Goal: Information Seeking & Learning: Learn about a topic

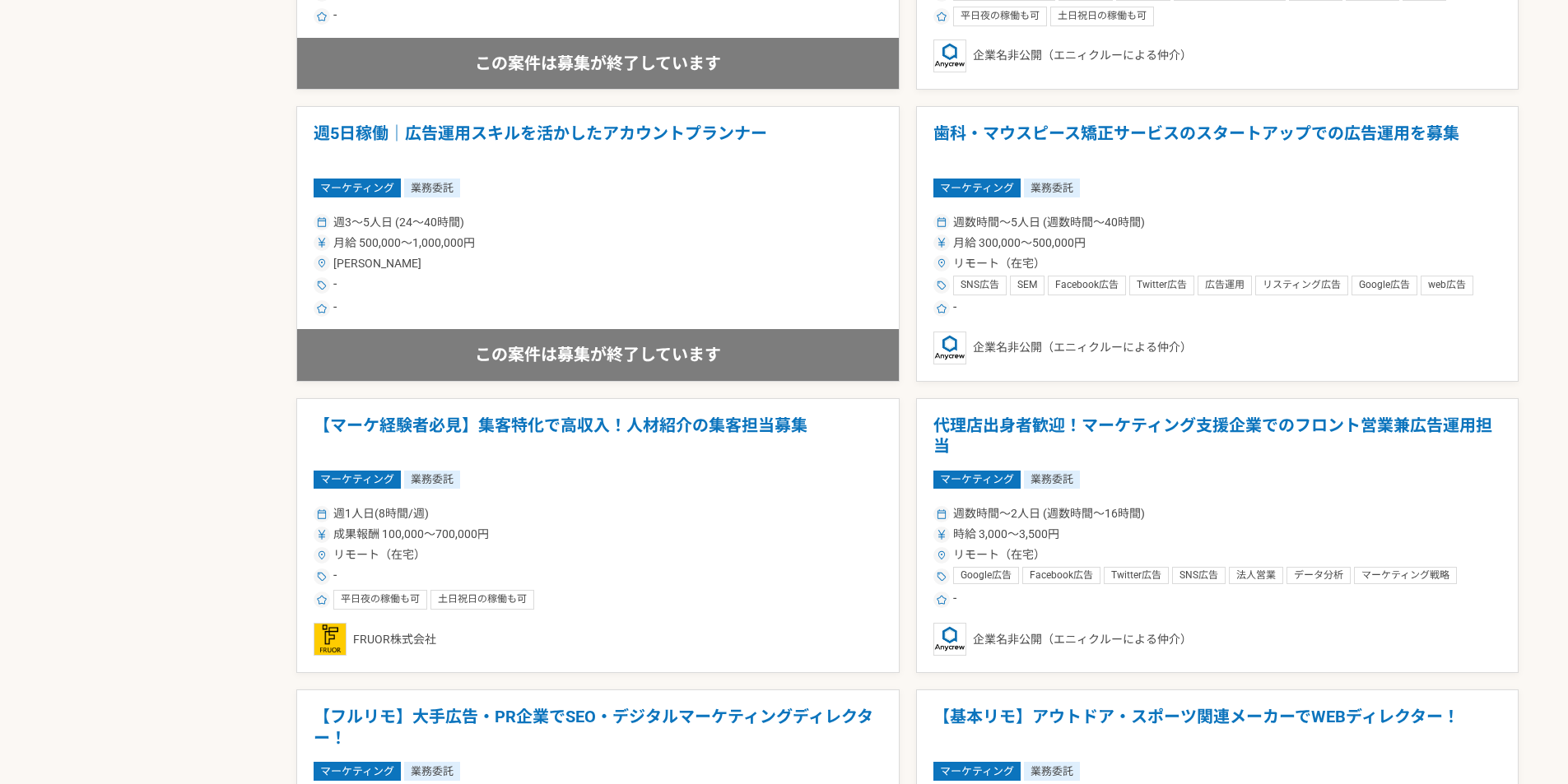
scroll to position [2221, 0]
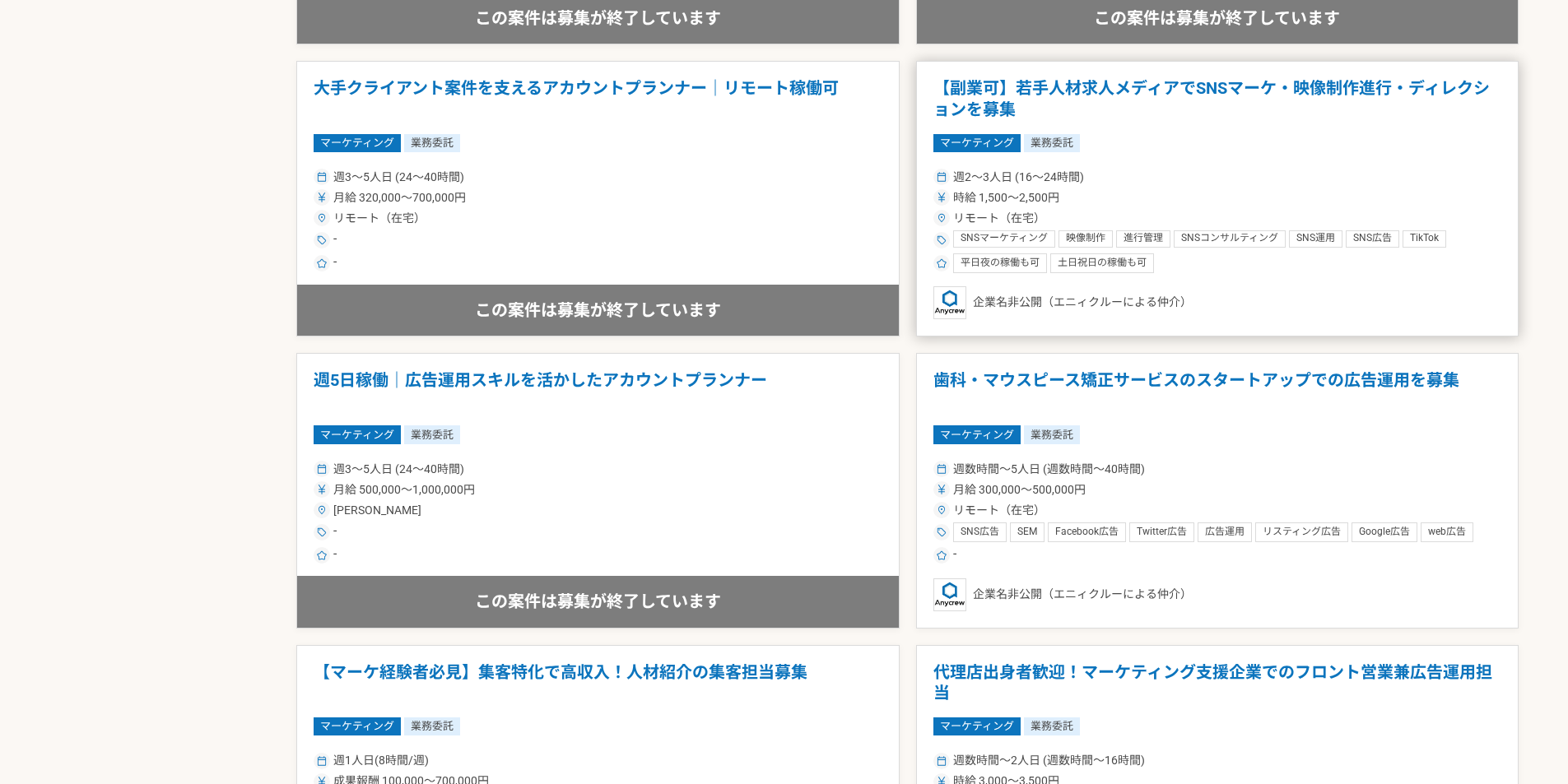
click at [1263, 162] on article "【副業可】若手人材求人メディアでSNSマーケ・映像制作進行・ディレクションを募集 マーケティング 業務委託 週2〜3人日 (16〜24時間) 時給 1,500…" at bounding box center [1217, 198] width 603 height 275
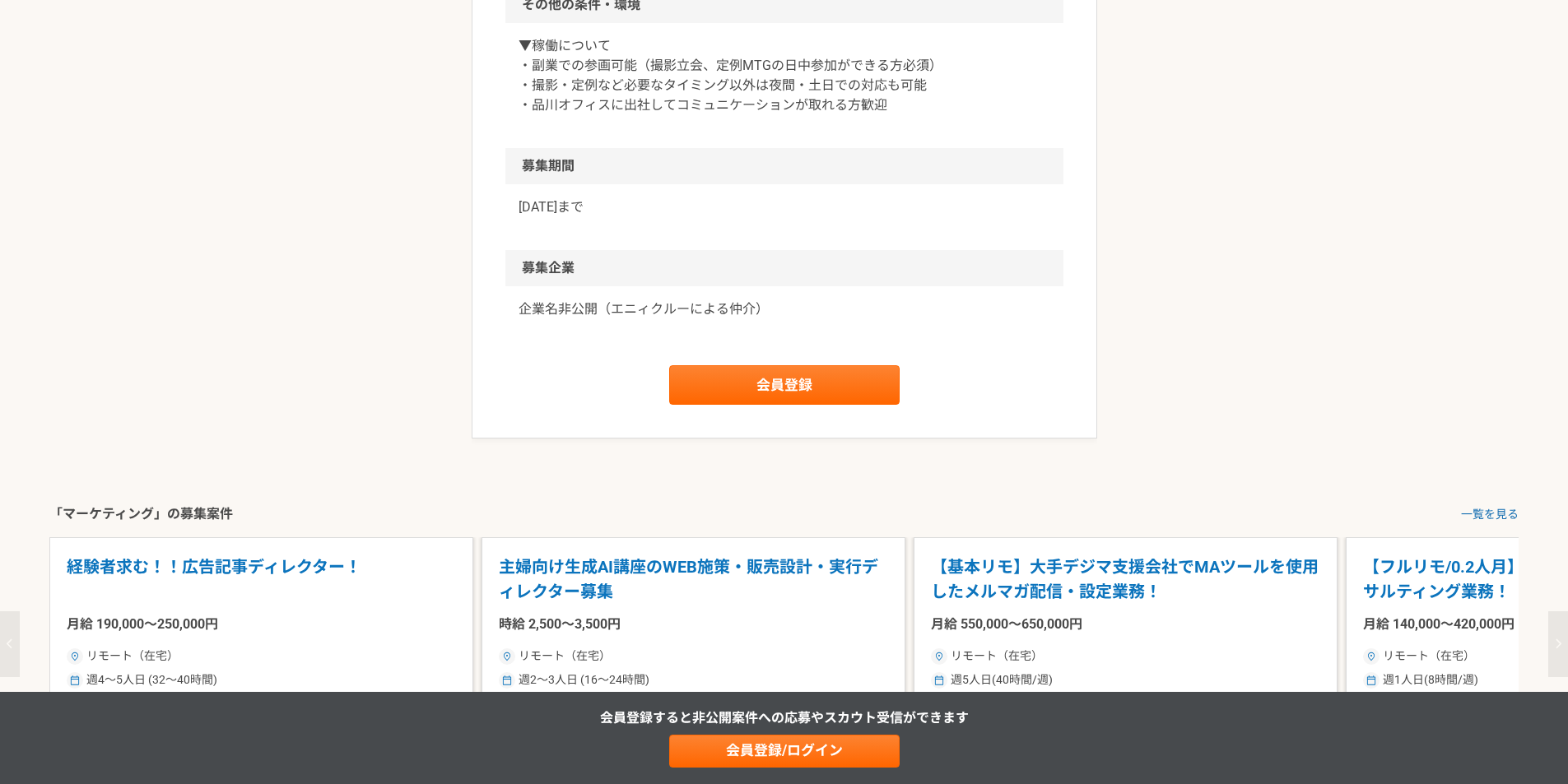
scroll to position [1481, 0]
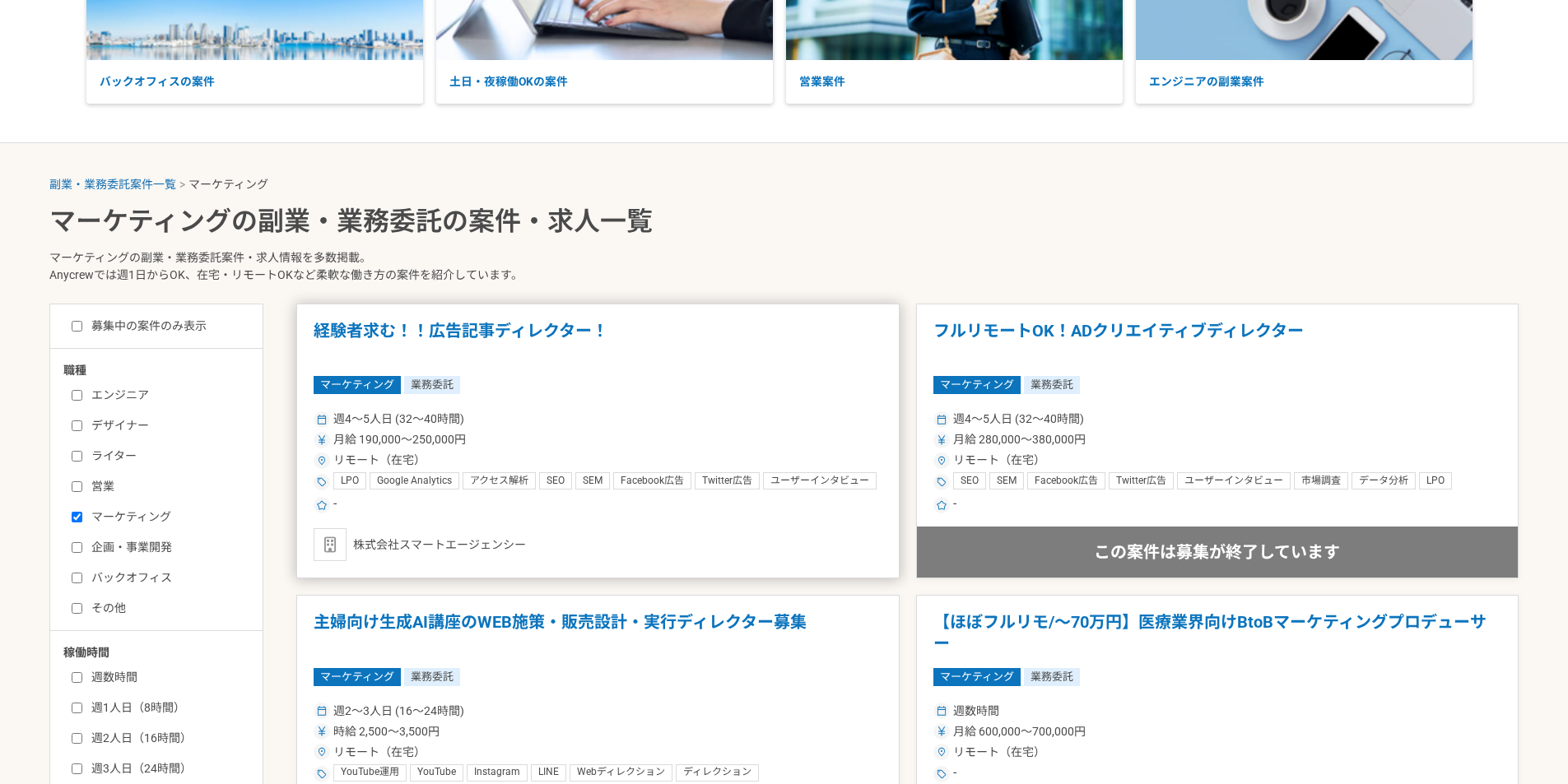
scroll to position [247, 0]
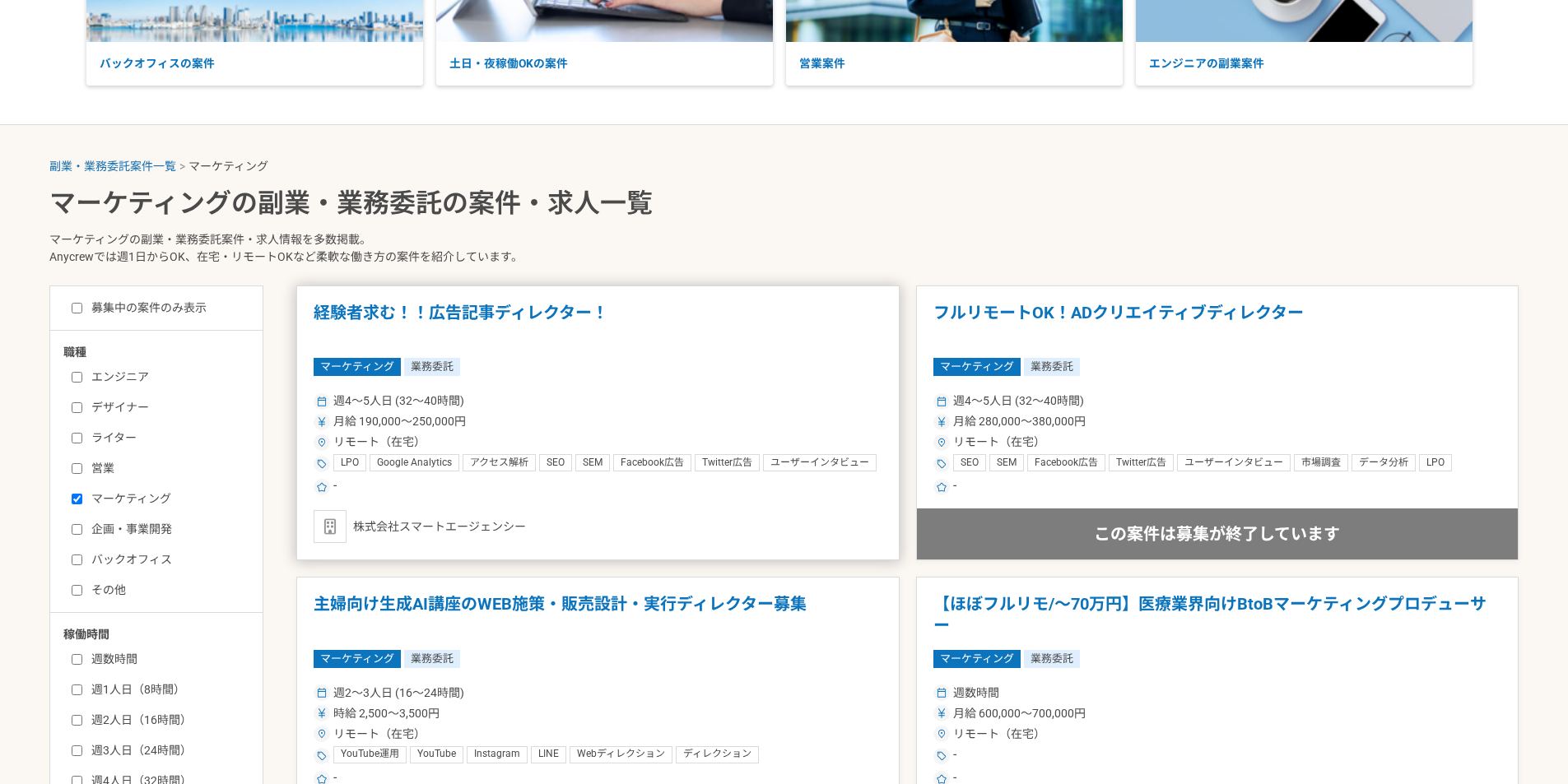
click at [671, 350] on article "経験者求む！！広告記事ディレクター！ マーケティング 業務委託 週4〜5人日 (32〜40時間) 月給 190,000〜250,000円 リモート（在宅） L…" at bounding box center [597, 423] width 603 height 275
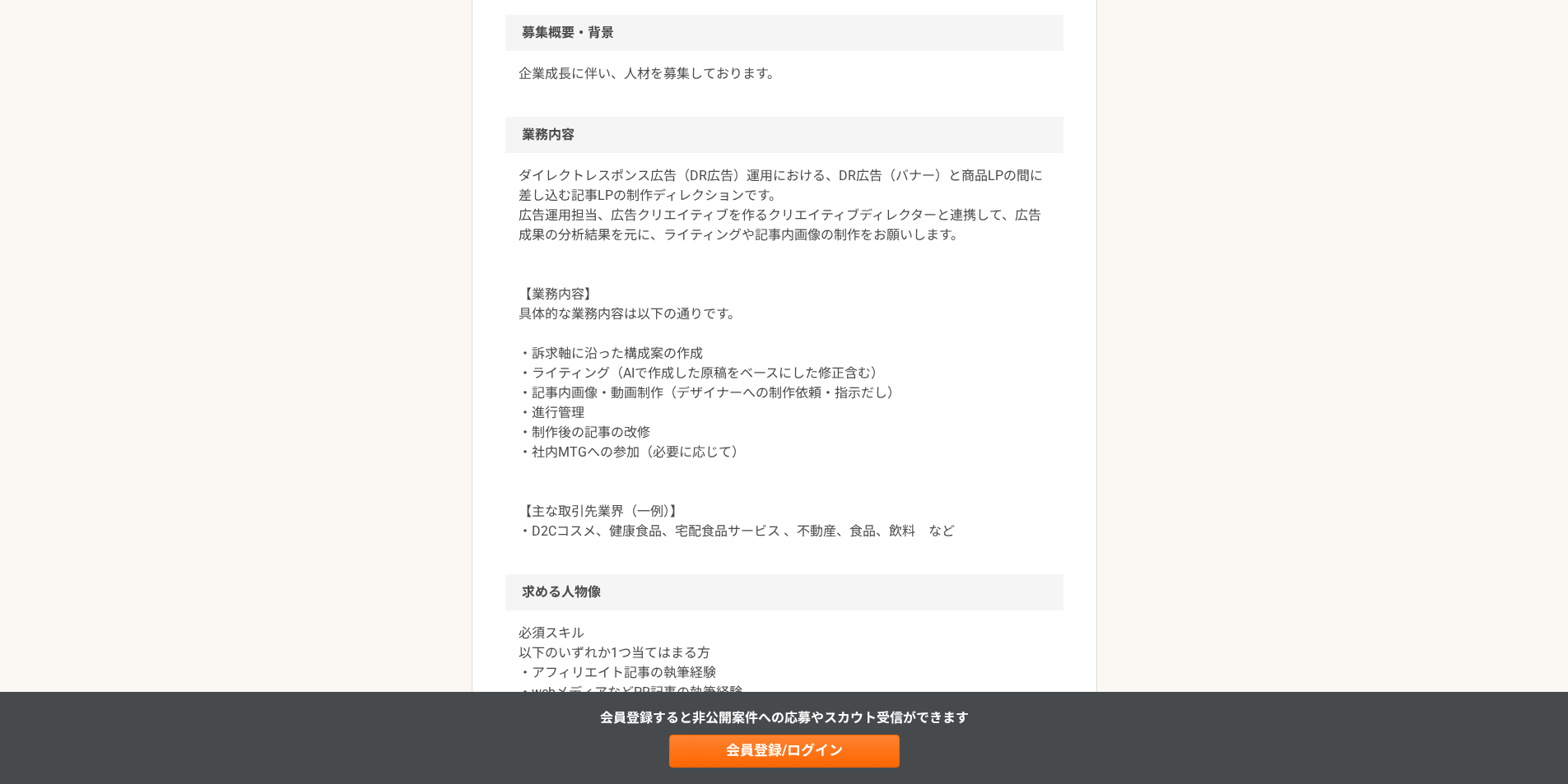
scroll to position [740, 0]
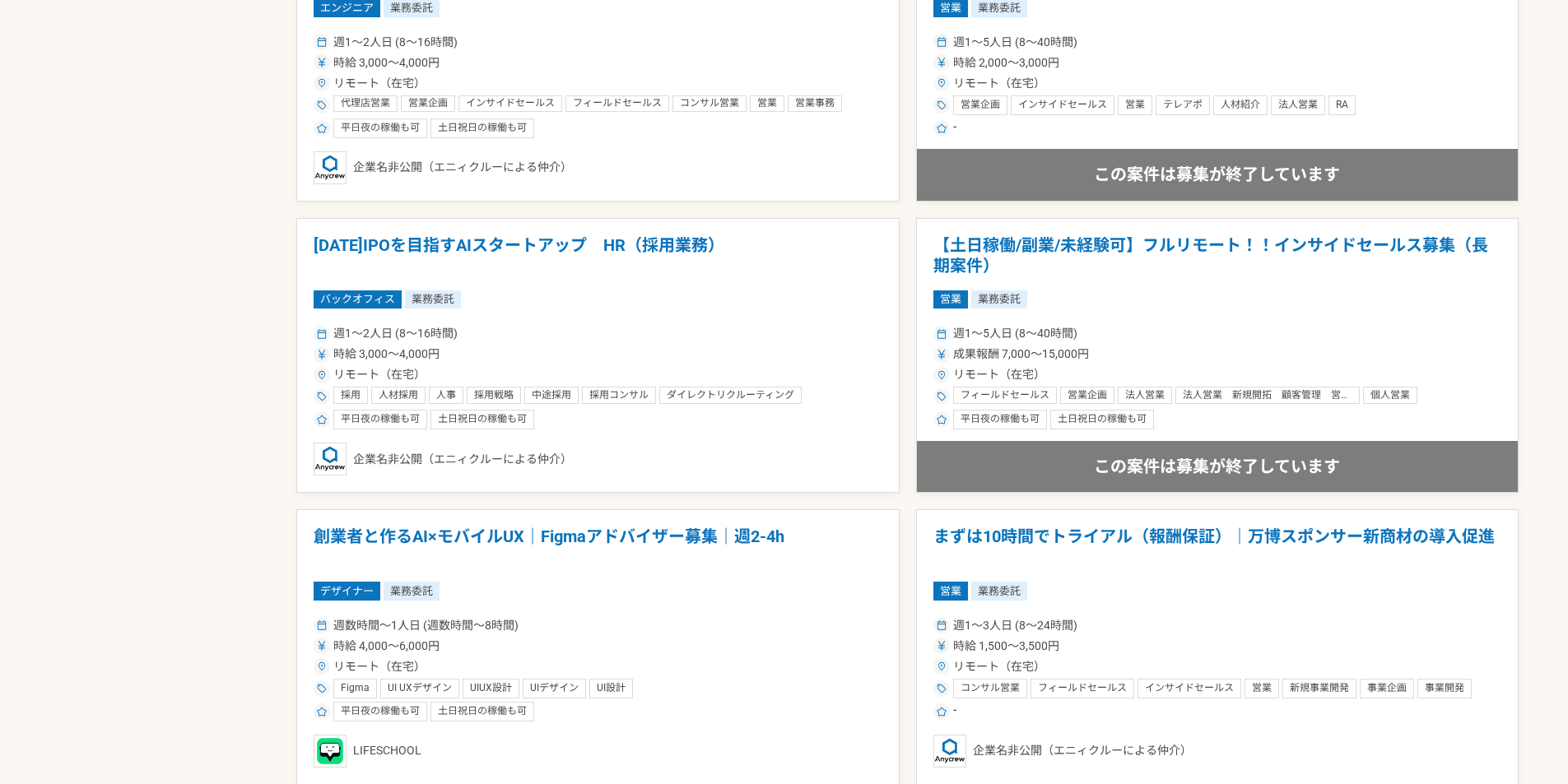
scroll to position [2961, 0]
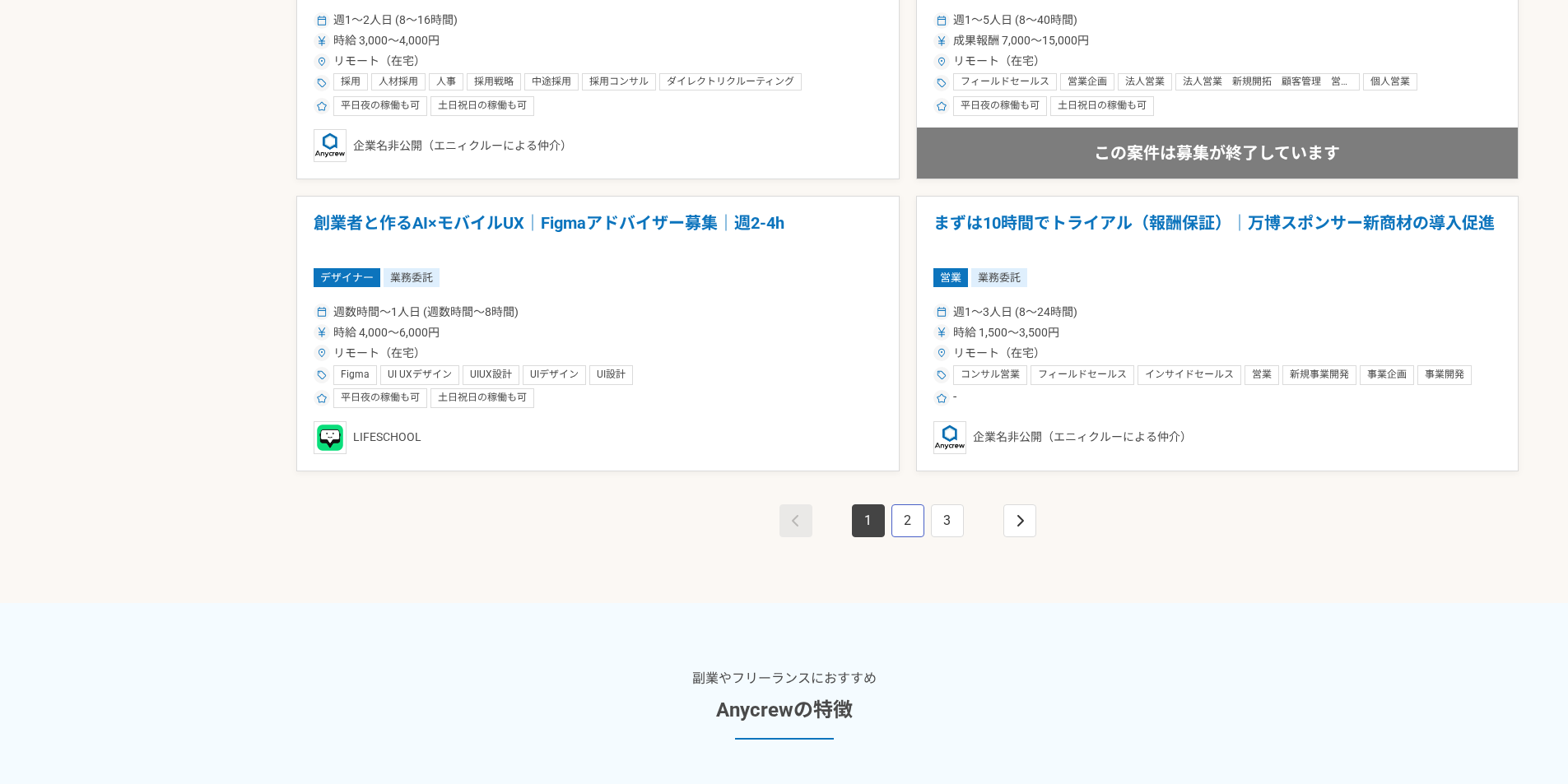
click at [908, 527] on link "2" at bounding box center [908, 521] width 33 height 32
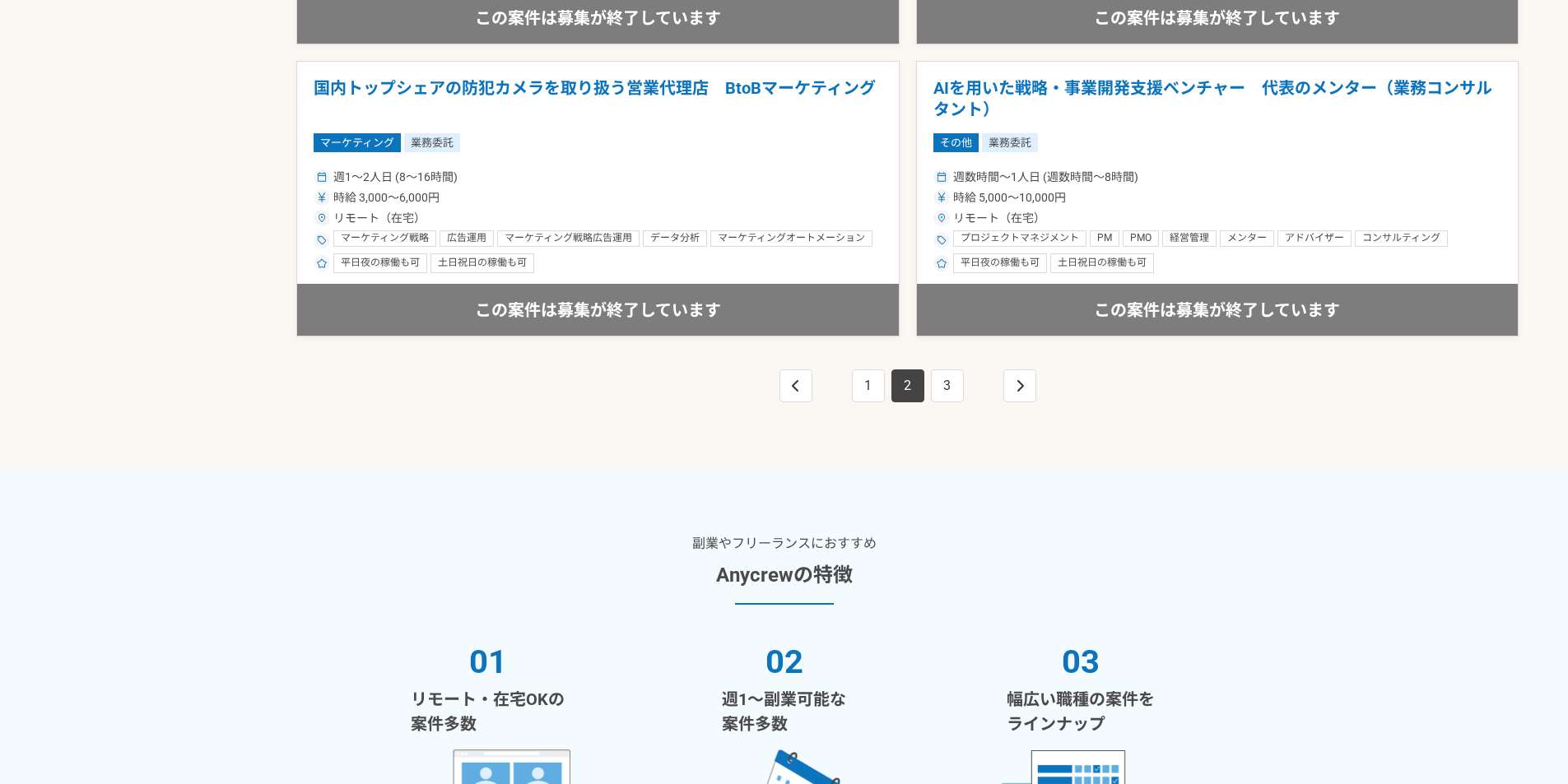
scroll to position [2961, 0]
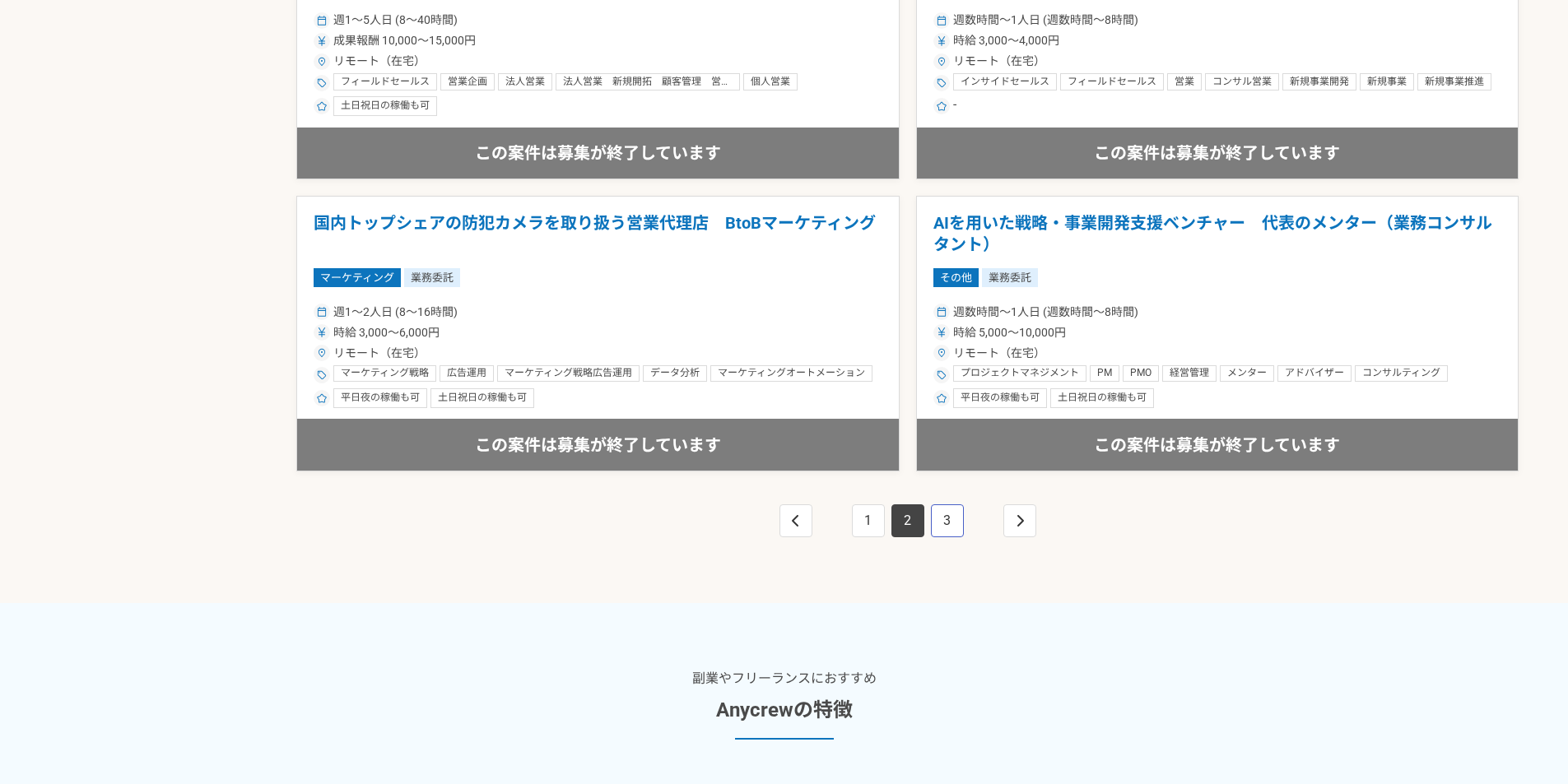
click at [950, 520] on link "3" at bounding box center [947, 521] width 33 height 32
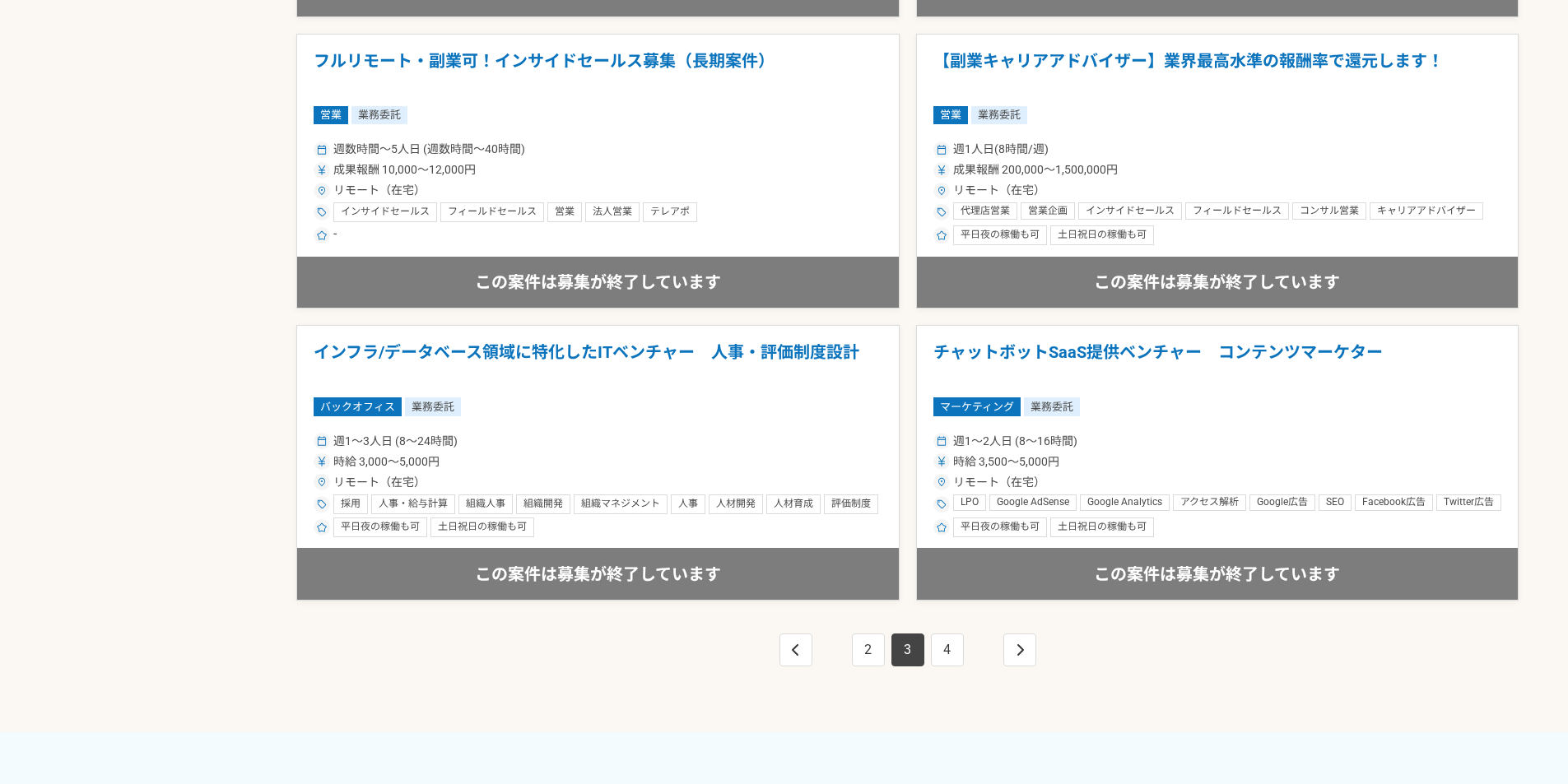
scroll to position [2961, 0]
